Goal: Check status: Check status

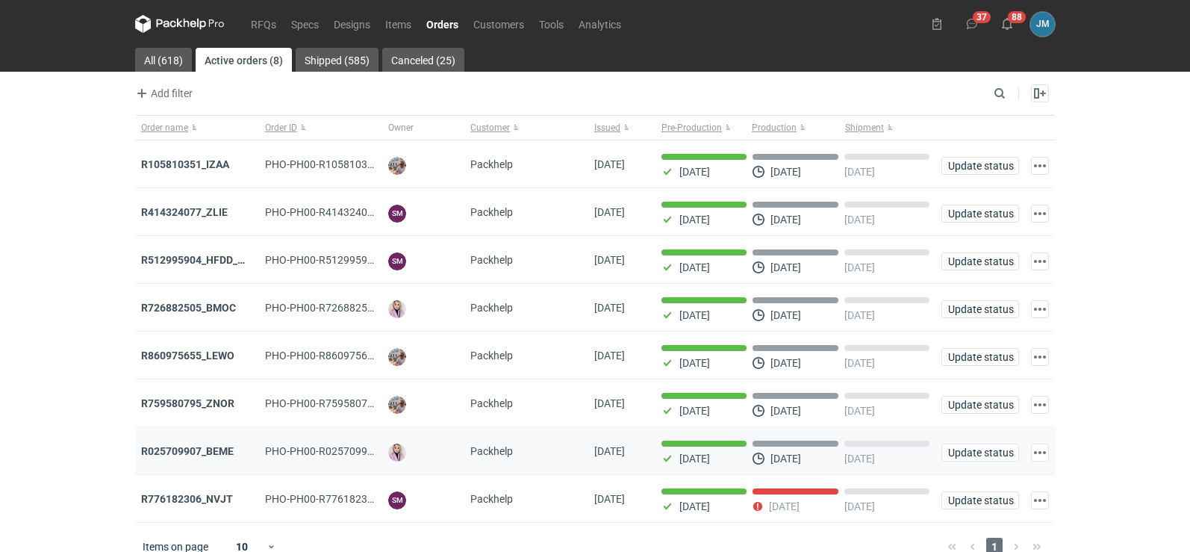
scroll to position [25, 0]
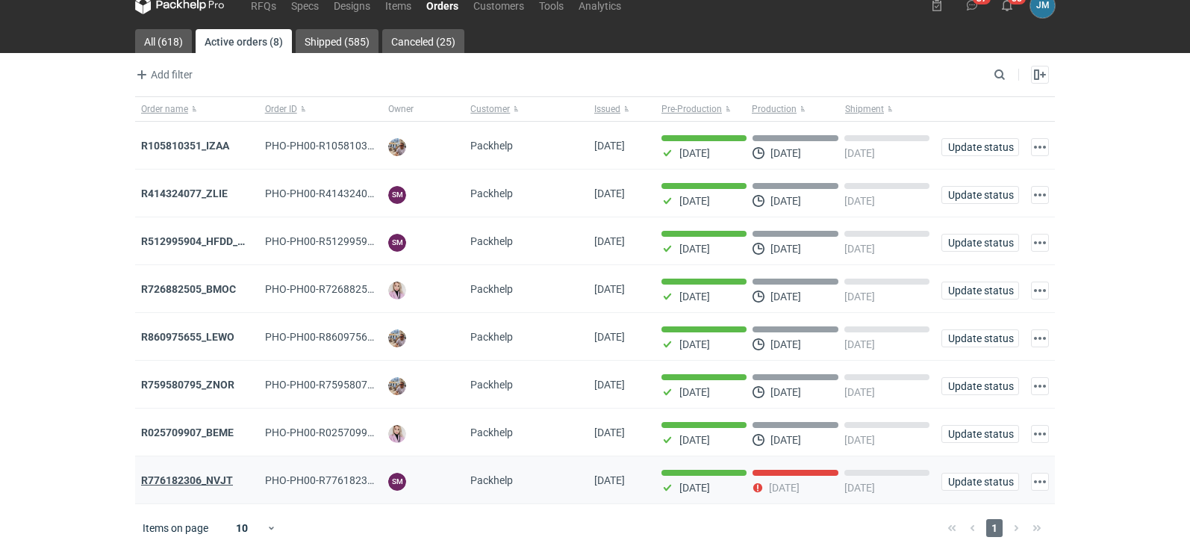
click at [217, 476] on strong "R776182306_NVJT" at bounding box center [187, 480] width 92 height 12
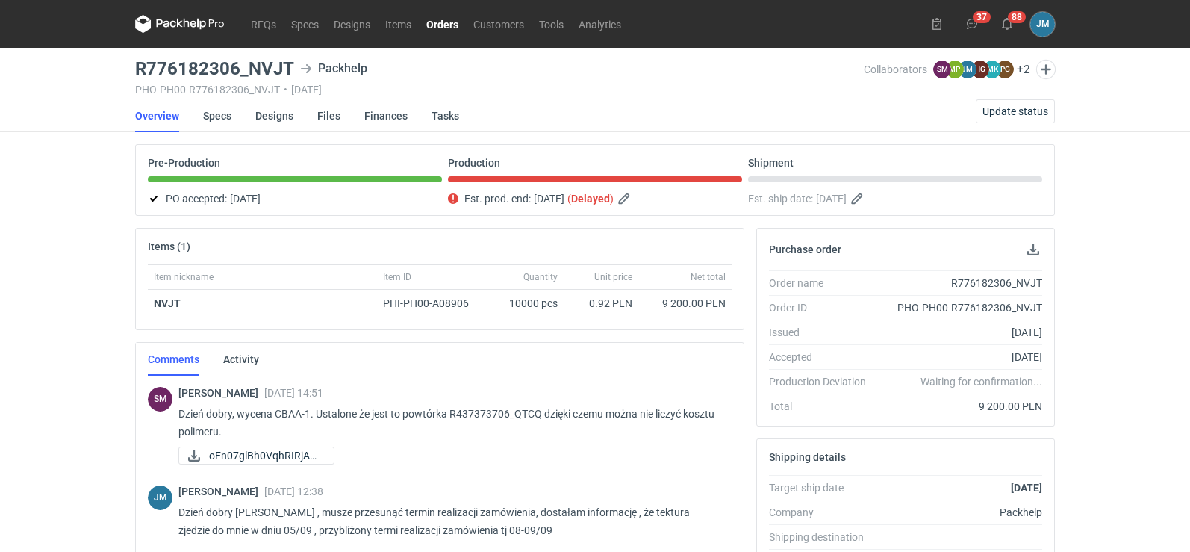
click at [188, 25] on icon at bounding box center [187, 23] width 6 height 9
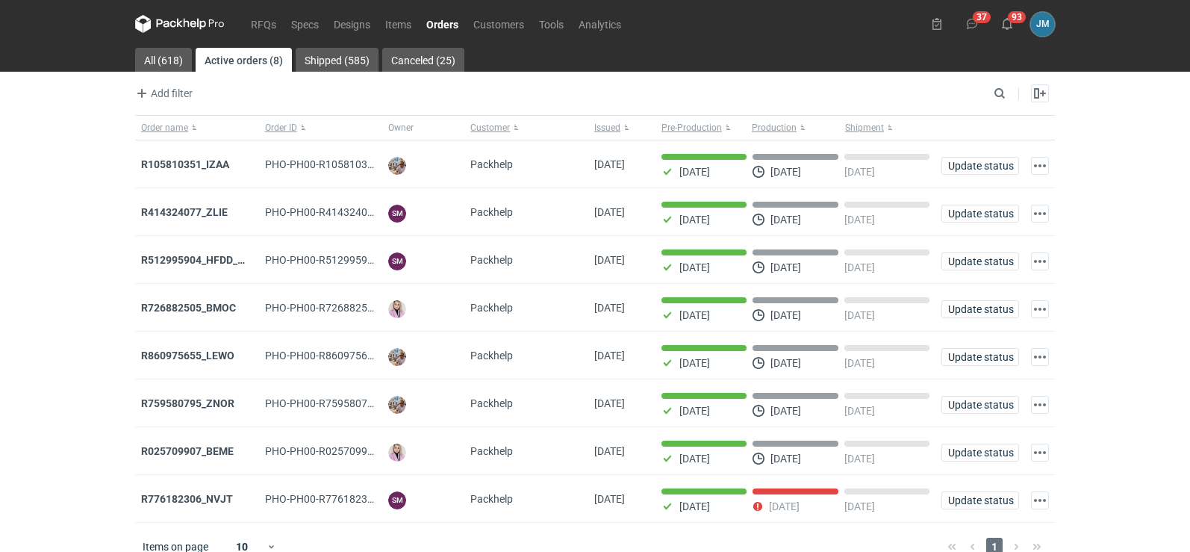
click at [155, 14] on nav "RFQs Specs Designs Items Orders Customers Tools Analytics" at bounding box center [382, 24] width 494 height 48
click at [156, 22] on icon at bounding box center [180, 24] width 90 height 18
click at [184, 31] on icon at bounding box center [180, 24] width 90 height 18
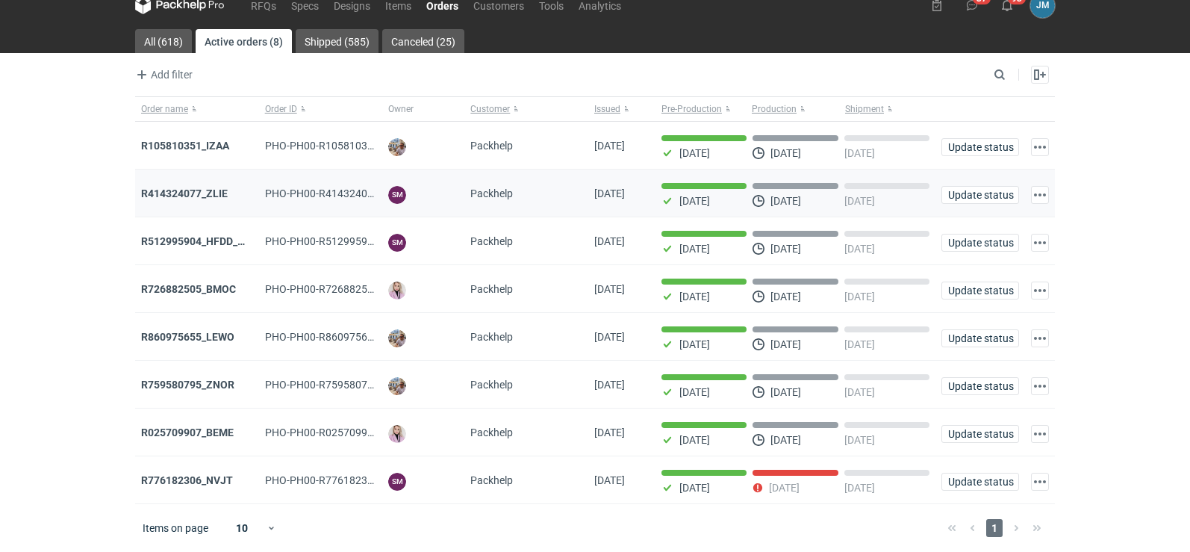
scroll to position [25, 0]
